Goal: Task Accomplishment & Management: Use online tool/utility

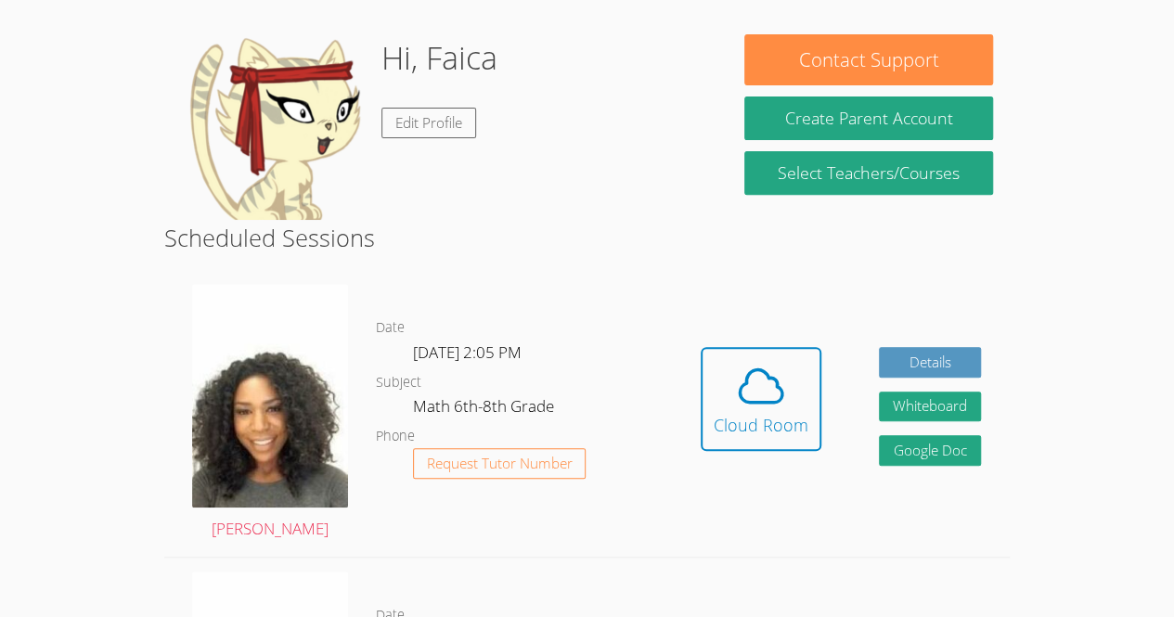
scroll to position [317, 0]
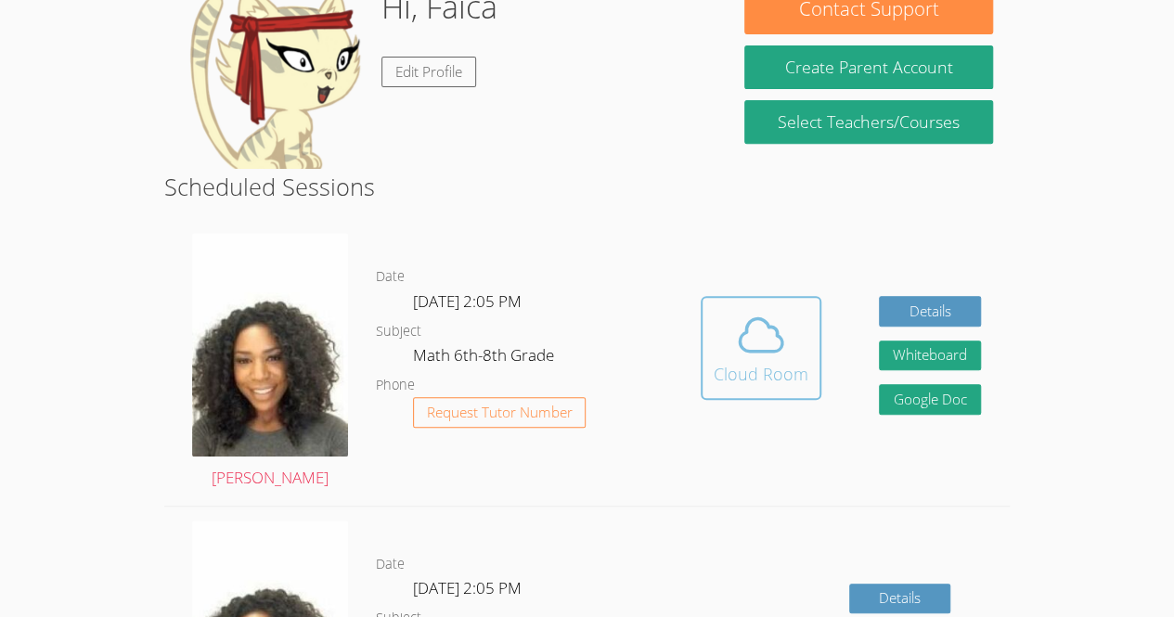
click at [761, 367] on div "Cloud Room" at bounding box center [761, 374] width 95 height 26
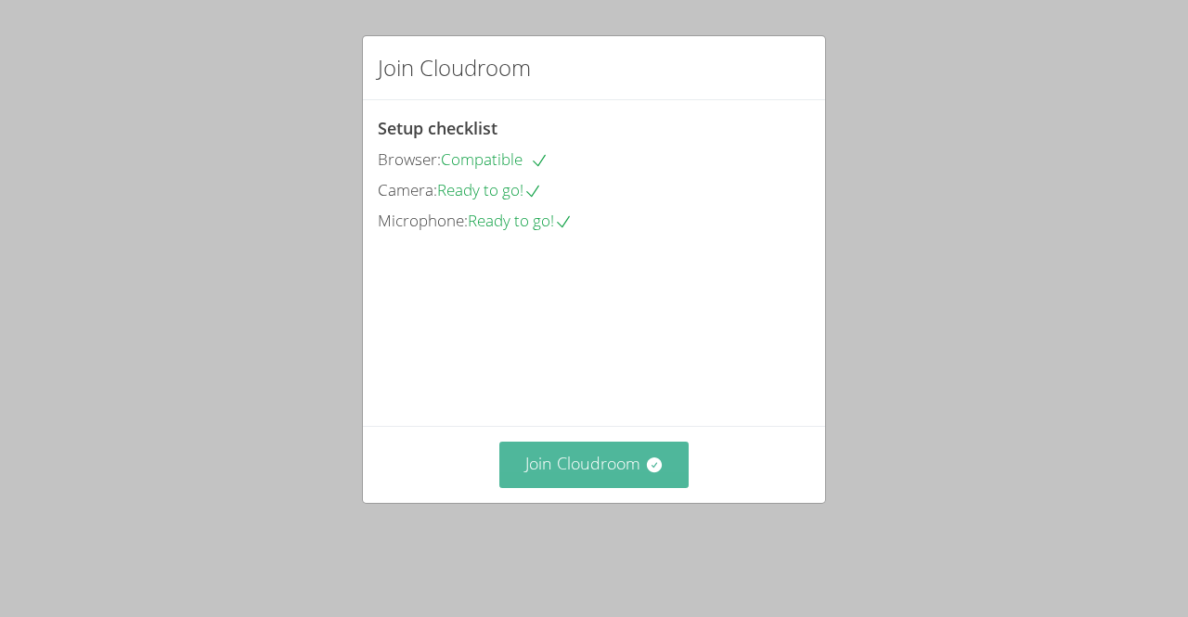
click at [544, 487] on button "Join Cloudroom" at bounding box center [594, 464] width 190 height 45
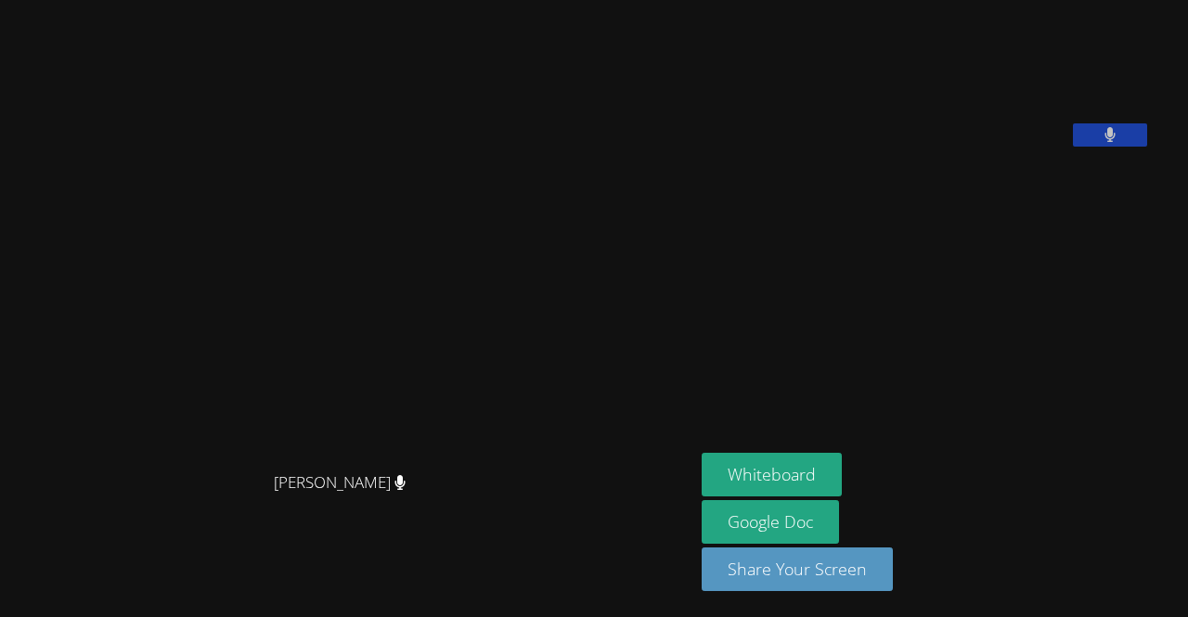
click at [208, 463] on video at bounding box center [347, 272] width 278 height 382
click at [796, 473] on button "Whiteboard" at bounding box center [772, 475] width 140 height 44
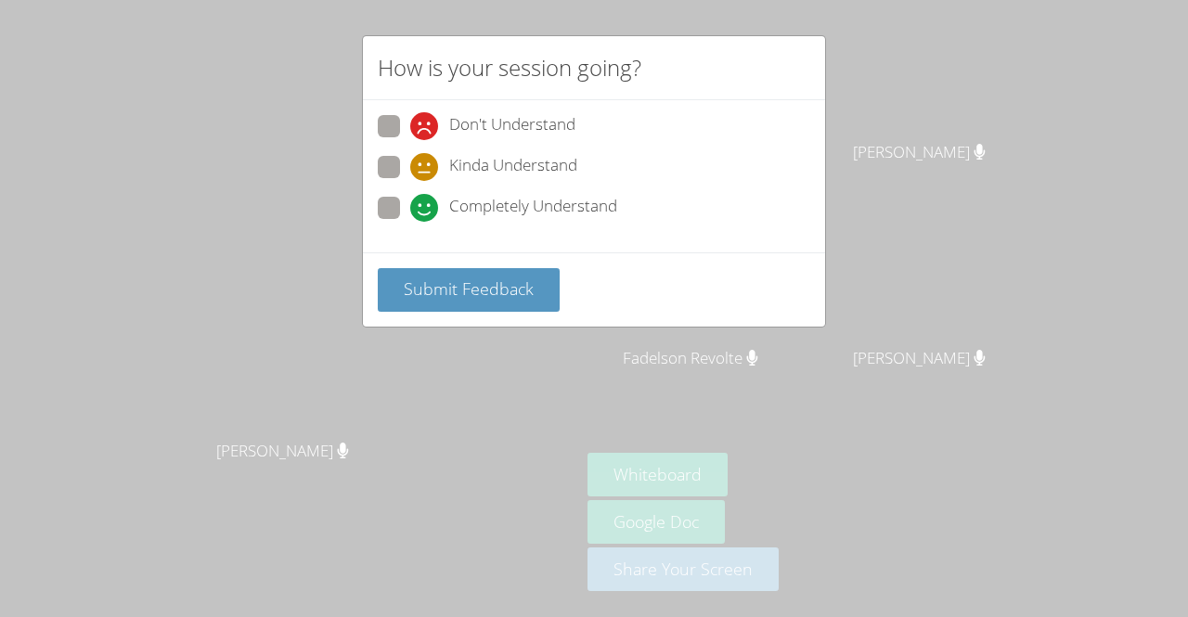
click at [407, 199] on label "Completely Understand" at bounding box center [497, 209] width 239 height 25
click at [410, 199] on input "Completely Understand" at bounding box center [418, 205] width 16 height 16
radio input "true"
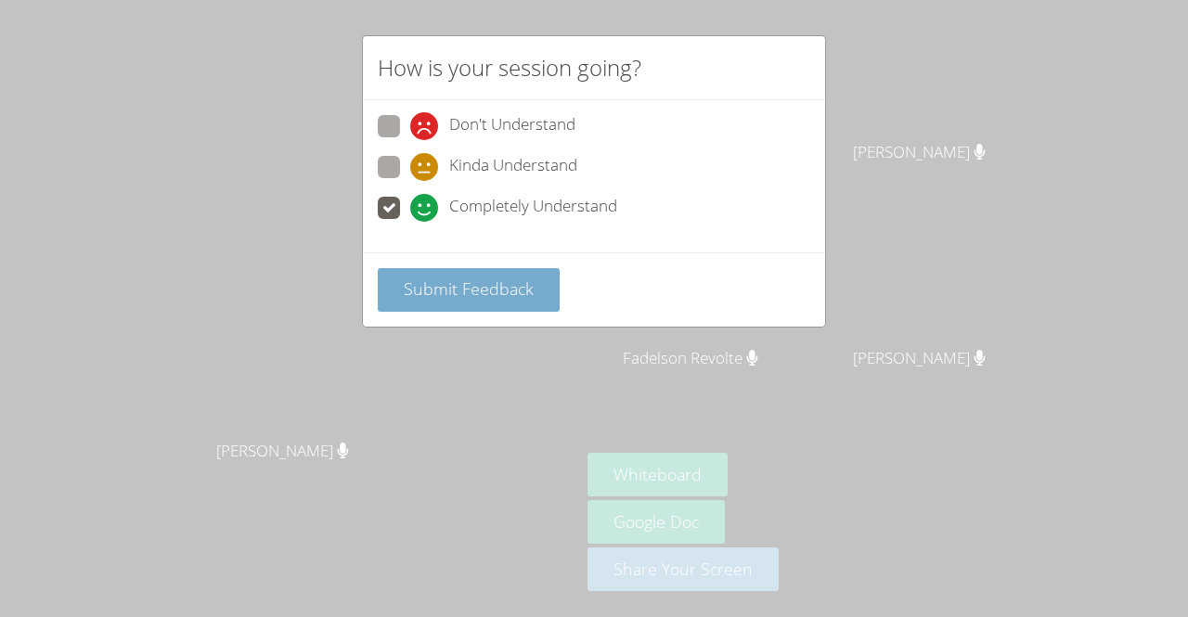
click at [472, 288] on span "Submit Feedback" at bounding box center [469, 289] width 130 height 22
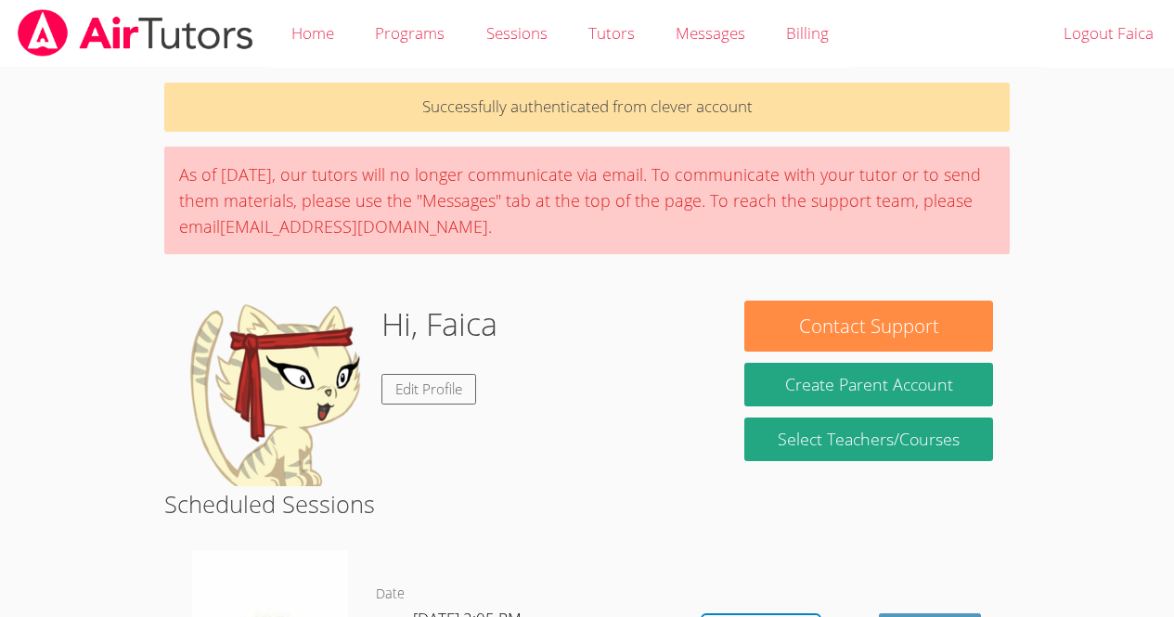
scroll to position [317, 0]
